Goal: Task Accomplishment & Management: Use online tool/utility

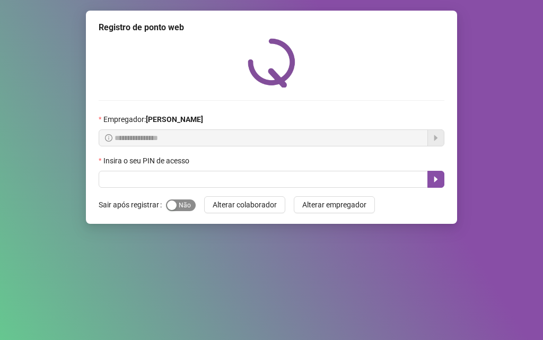
click at [172, 206] on div "button" at bounding box center [172, 205] width 10 height 10
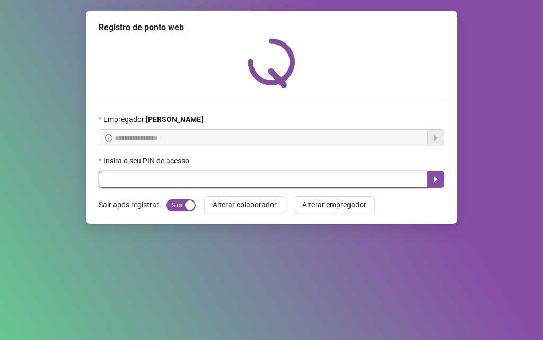
click at [163, 180] on input "text" at bounding box center [263, 179] width 329 height 17
type input "*****"
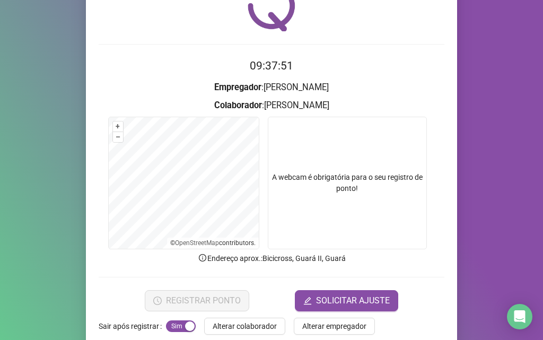
scroll to position [74, 0]
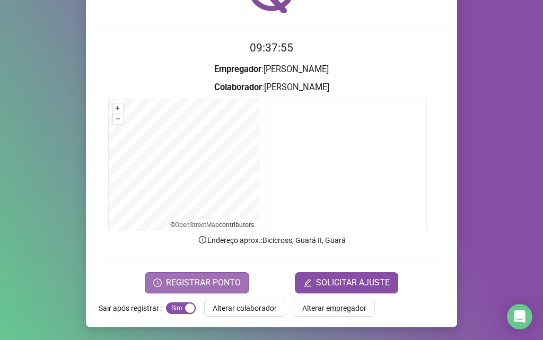
click at [221, 282] on span "REGISTRAR PONTO" at bounding box center [203, 282] width 75 height 13
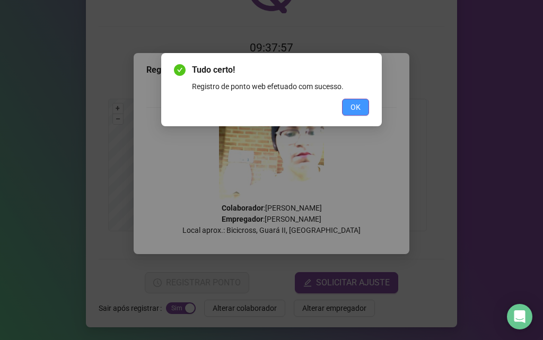
click at [348, 108] on button "OK" at bounding box center [355, 107] width 27 height 17
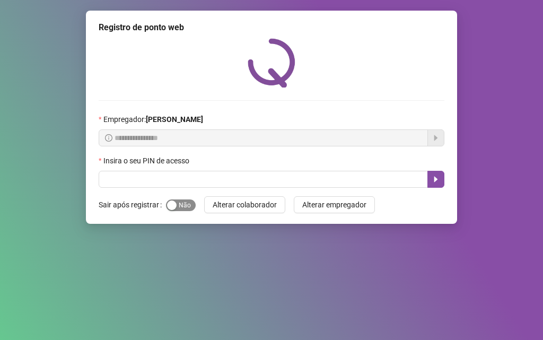
click at [172, 205] on div "button" at bounding box center [172, 205] width 10 height 10
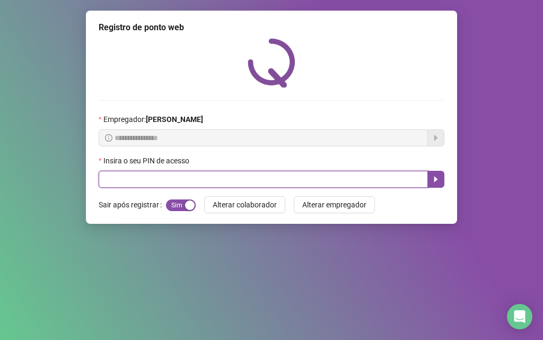
click at [189, 183] on input "text" at bounding box center [263, 179] width 329 height 17
type input "*****"
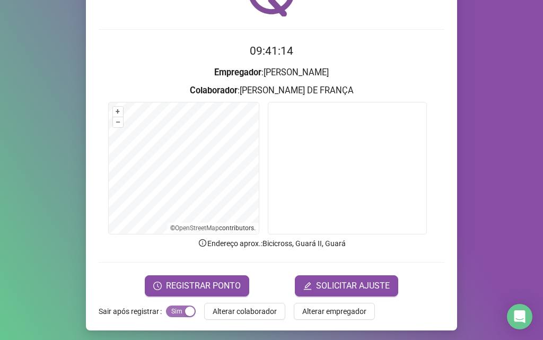
scroll to position [74, 0]
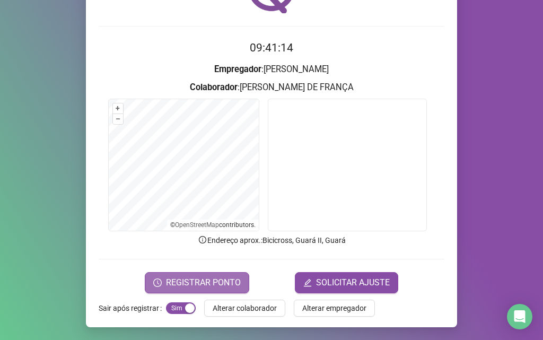
click at [198, 288] on span "REGISTRAR PONTO" at bounding box center [203, 282] width 75 height 13
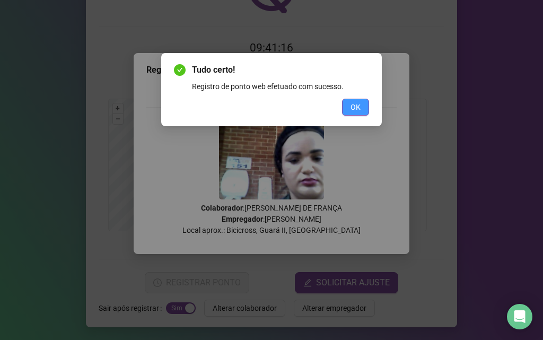
click at [357, 109] on span "OK" at bounding box center [355, 107] width 10 height 12
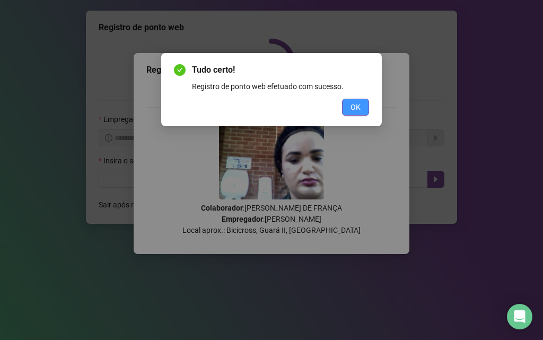
scroll to position [0, 0]
